Goal: Task Accomplishment & Management: Use online tool/utility

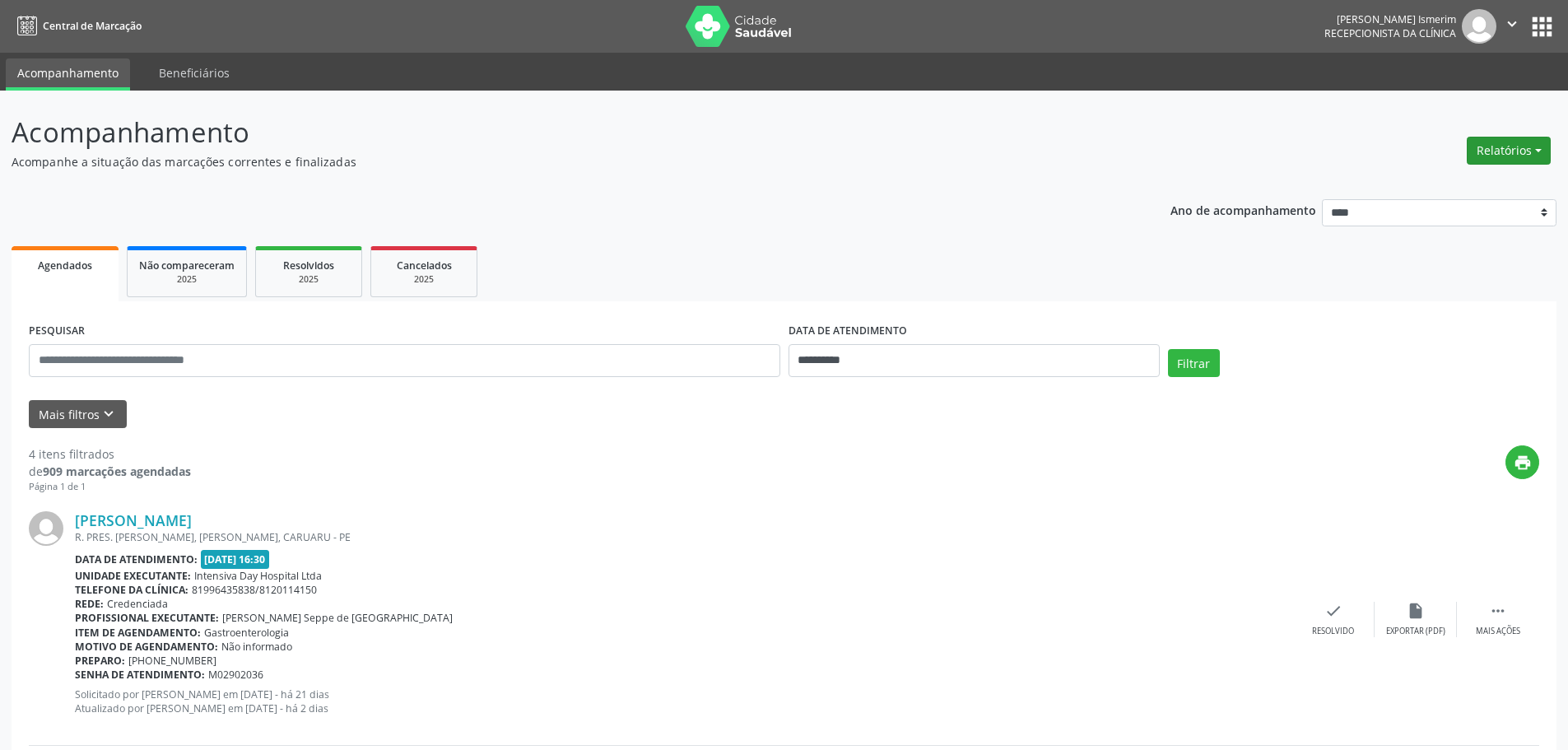
click at [1513, 146] on button "Relatórios" at bounding box center [1509, 151] width 84 height 28
click at [1435, 188] on link "Agendamentos" at bounding box center [1462, 185] width 177 height 23
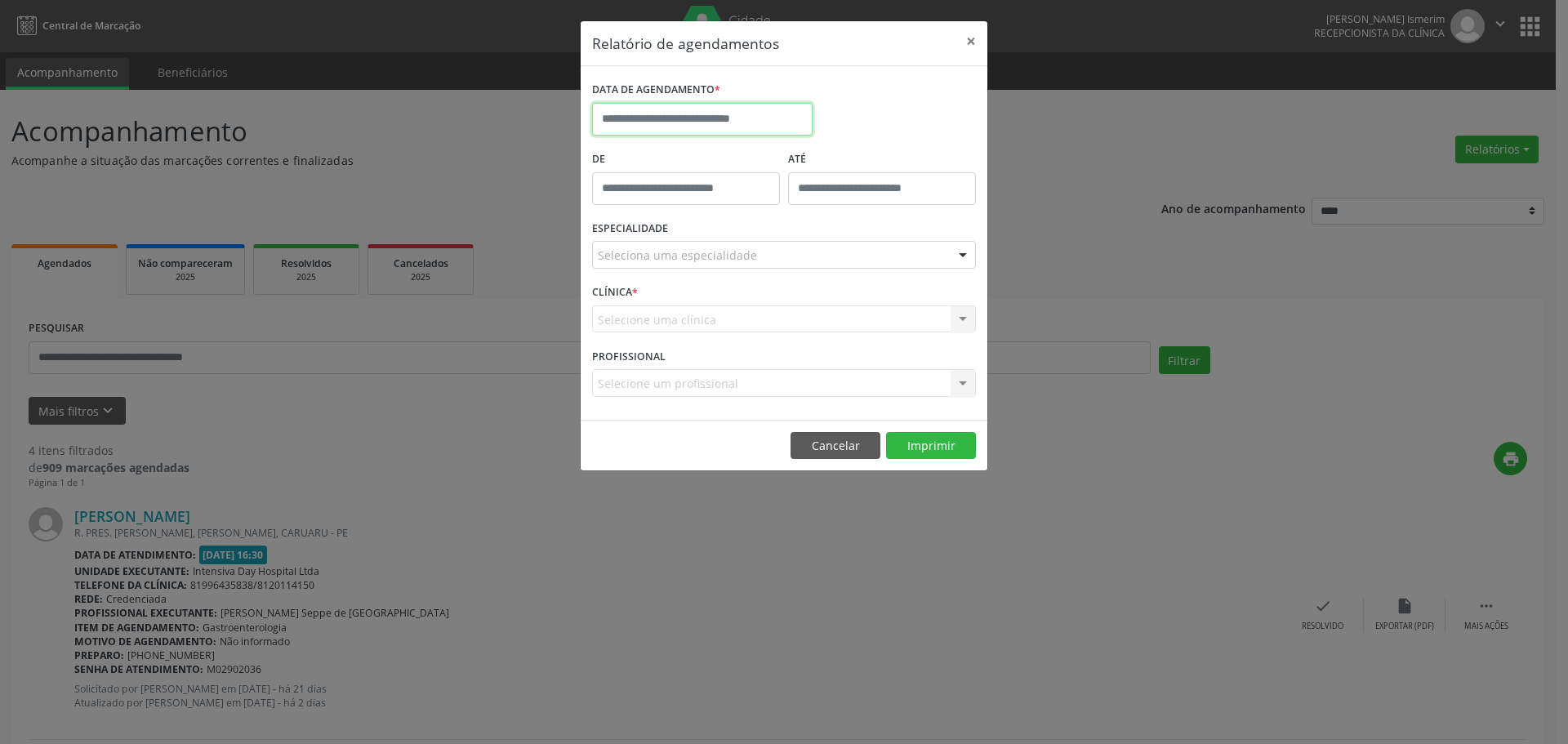
click at [681, 114] on input "text" at bounding box center [703, 119] width 220 height 33
click at [680, 274] on span "16" at bounding box center [682, 270] width 32 height 32
type input "**********"
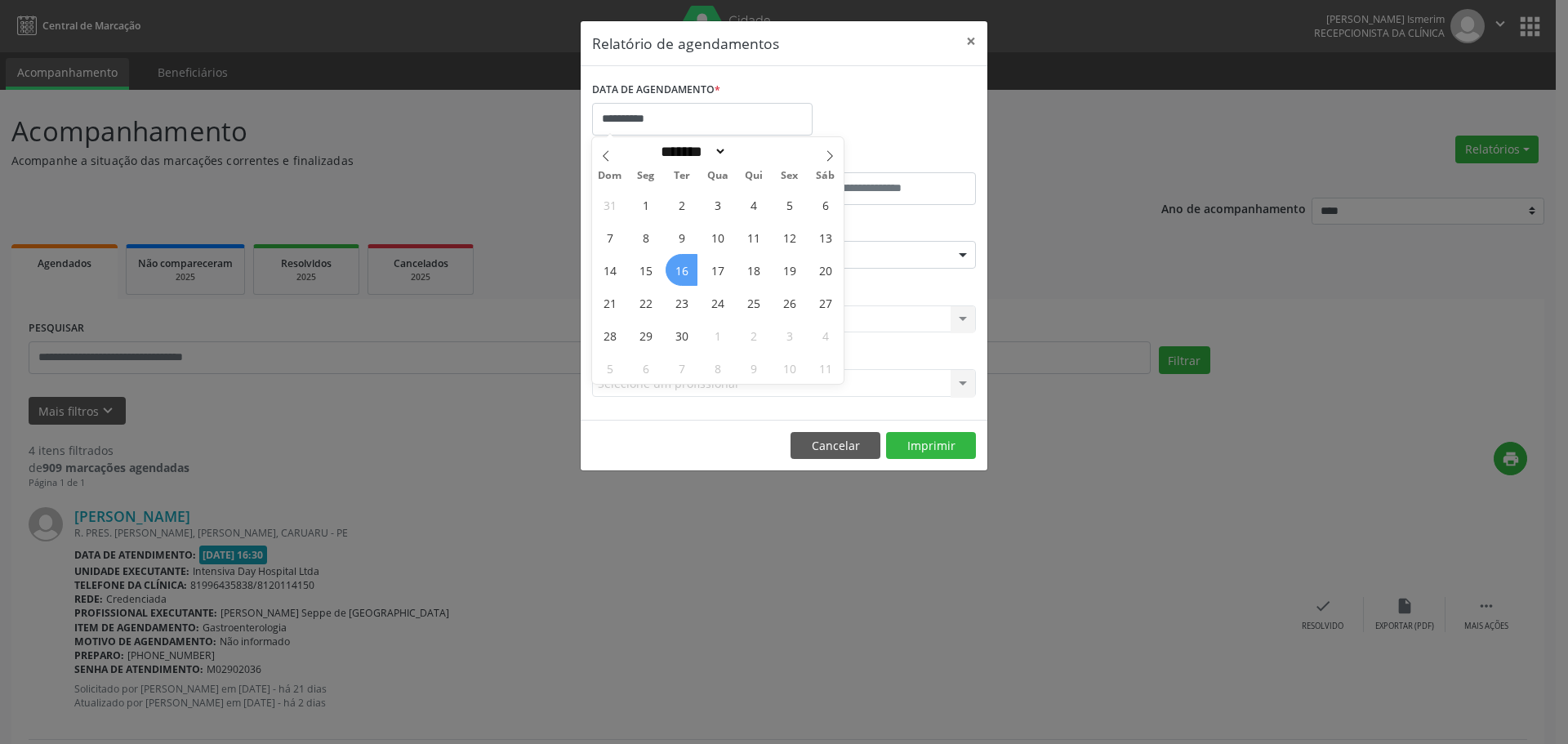
click at [680, 274] on span "16" at bounding box center [682, 270] width 32 height 32
click at [961, 254] on div at bounding box center [963, 256] width 25 height 28
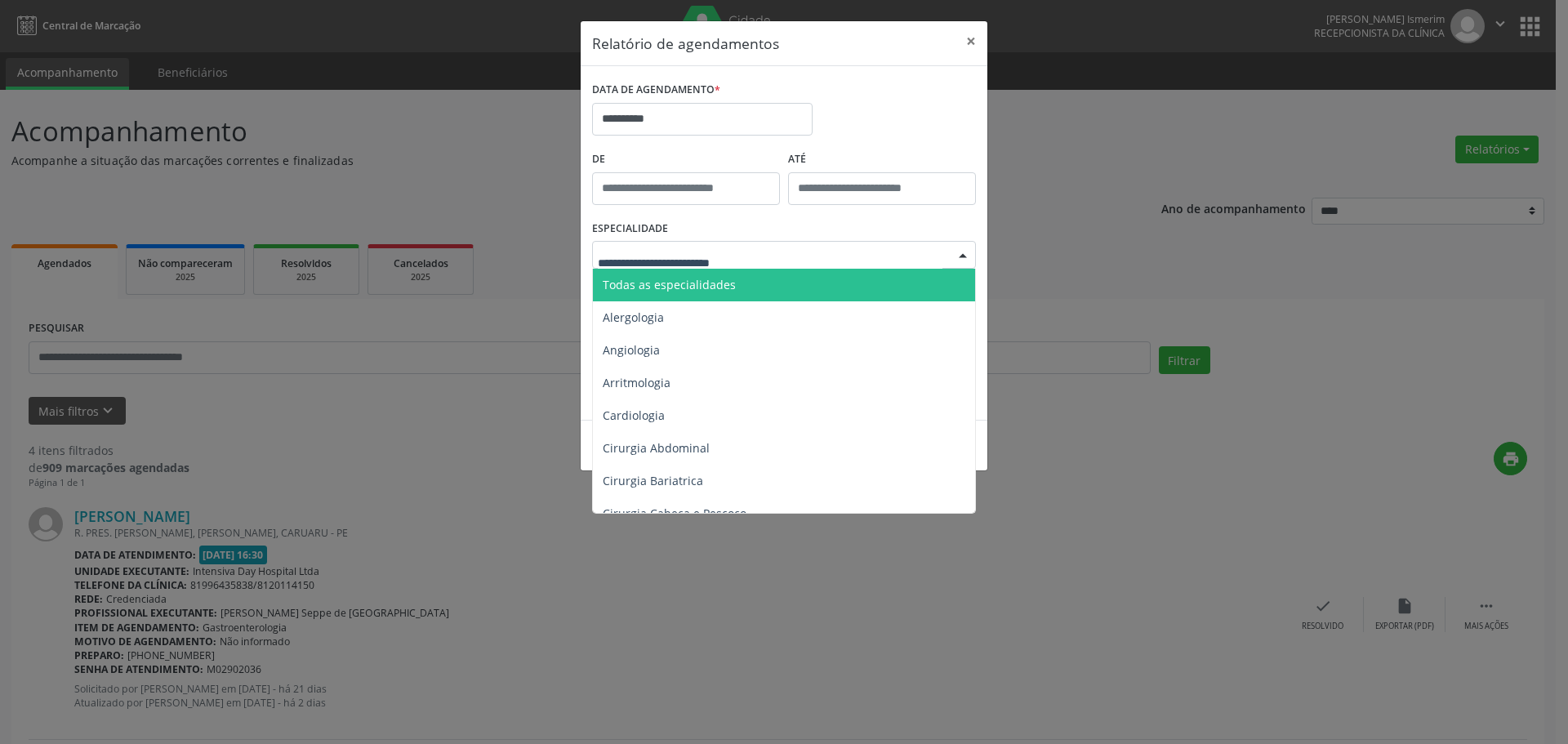
click at [726, 279] on span "Todas as especialidades" at bounding box center [669, 285] width 133 height 16
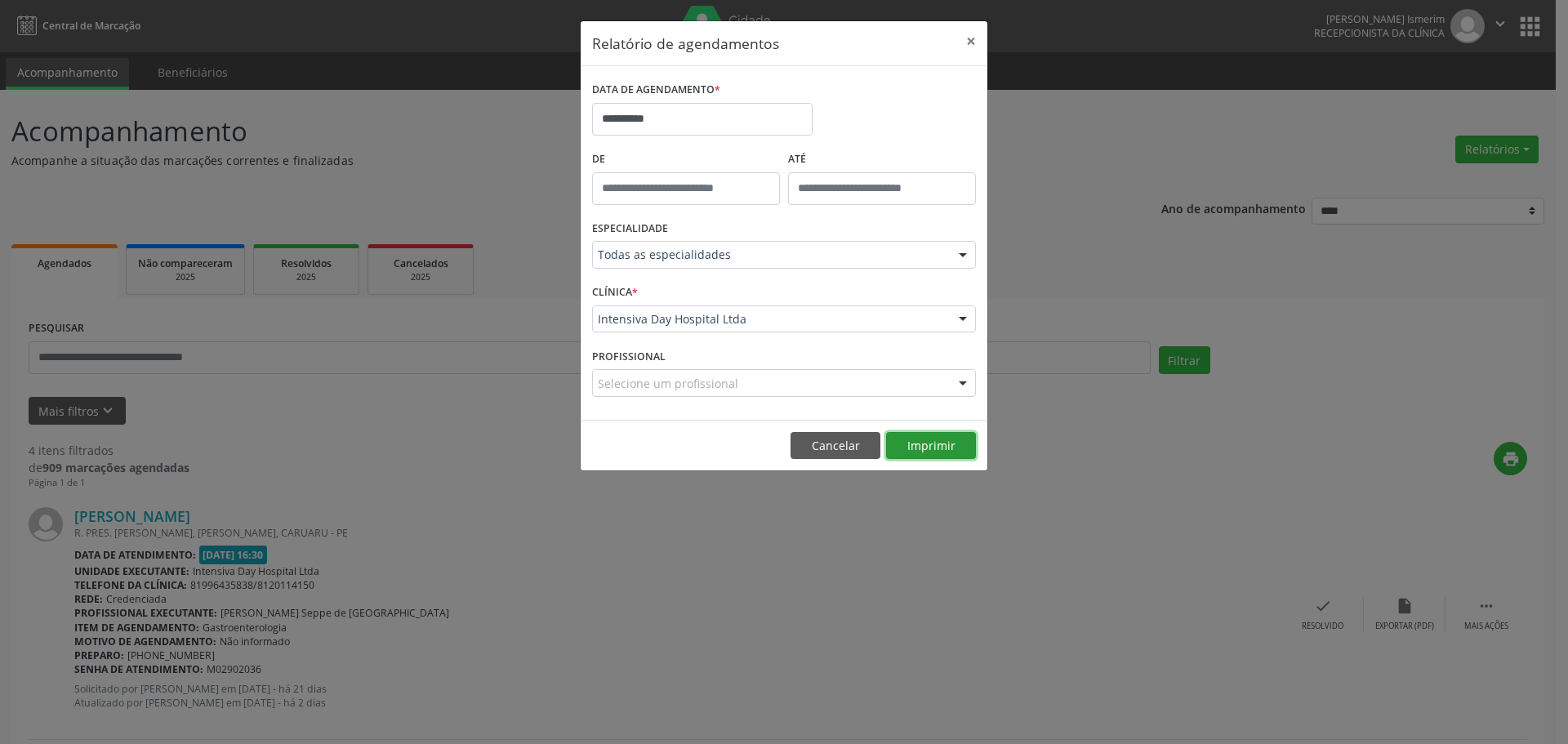
click at [938, 442] on button "Imprimir" at bounding box center [931, 445] width 90 height 28
click at [930, 443] on button "Imprimir" at bounding box center [931, 445] width 90 height 28
click at [971, 45] on button "×" at bounding box center [971, 41] width 33 height 40
